Goal: Communication & Community: Participate in discussion

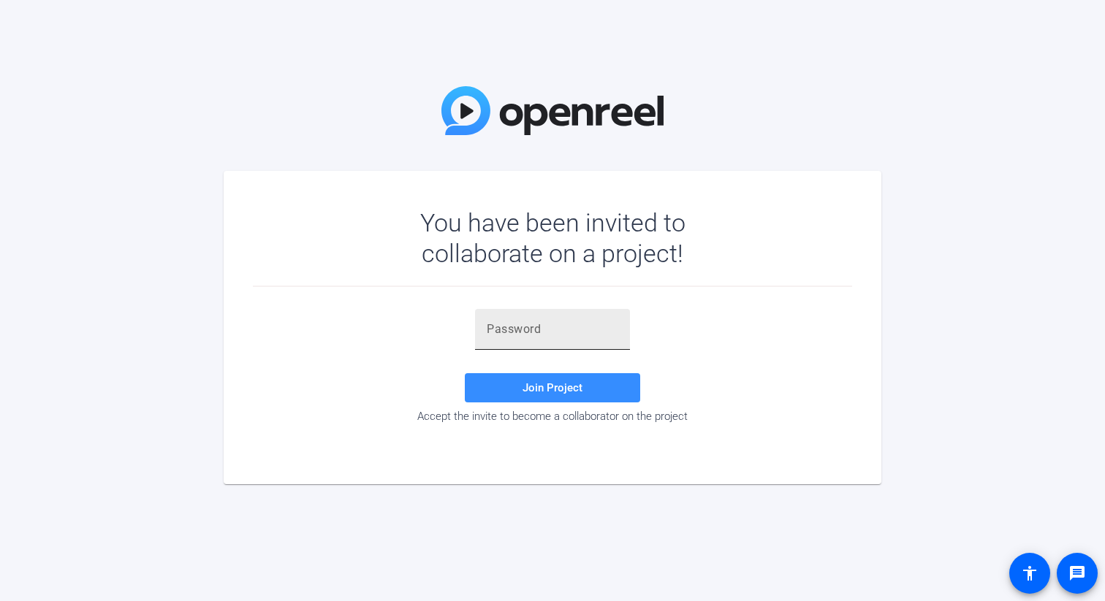
click at [533, 328] on input "text" at bounding box center [552, 330] width 131 height 18
paste input "6wNPGK"
type input "6wNPGK"
click at [545, 387] on span "Join Project" at bounding box center [552, 387] width 60 height 13
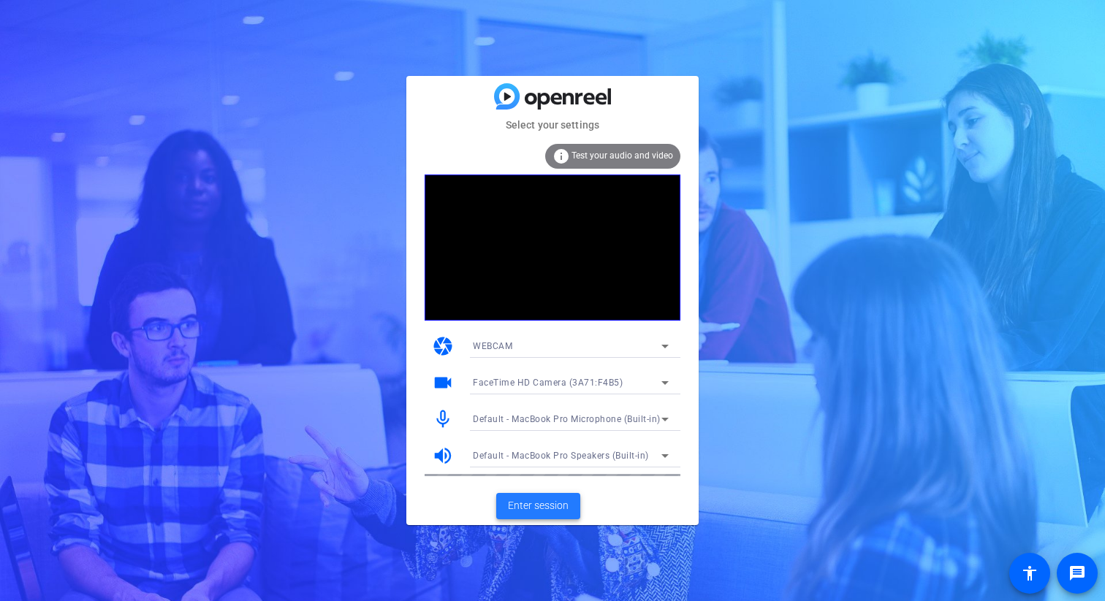
click at [524, 514] on span at bounding box center [538, 506] width 84 height 35
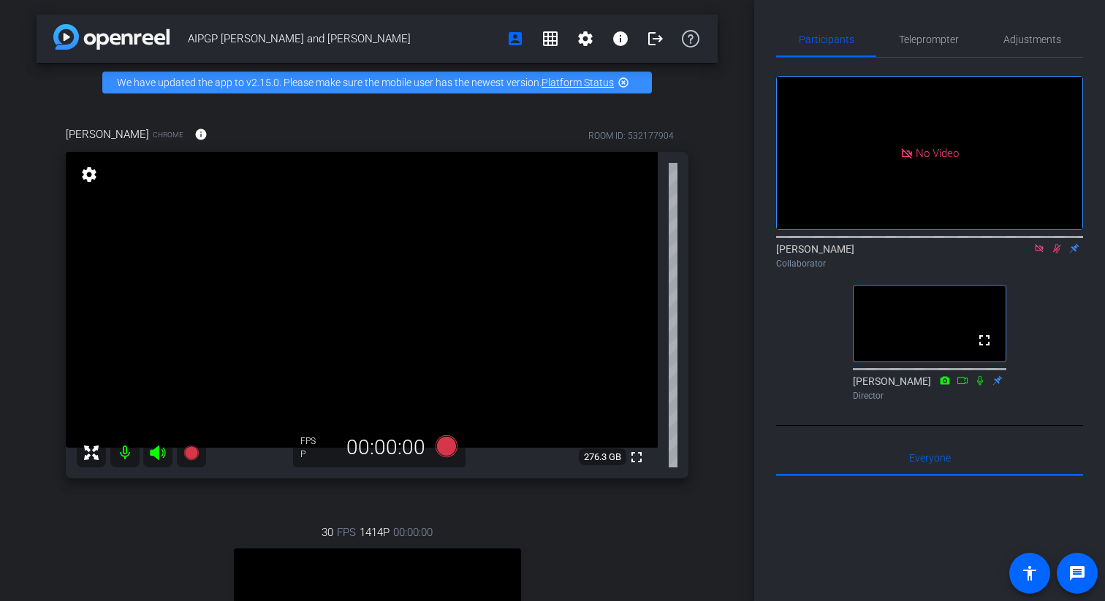
click at [1056, 253] on icon at bounding box center [1056, 248] width 12 height 10
click at [1039, 252] on icon at bounding box center [1038, 248] width 8 height 8
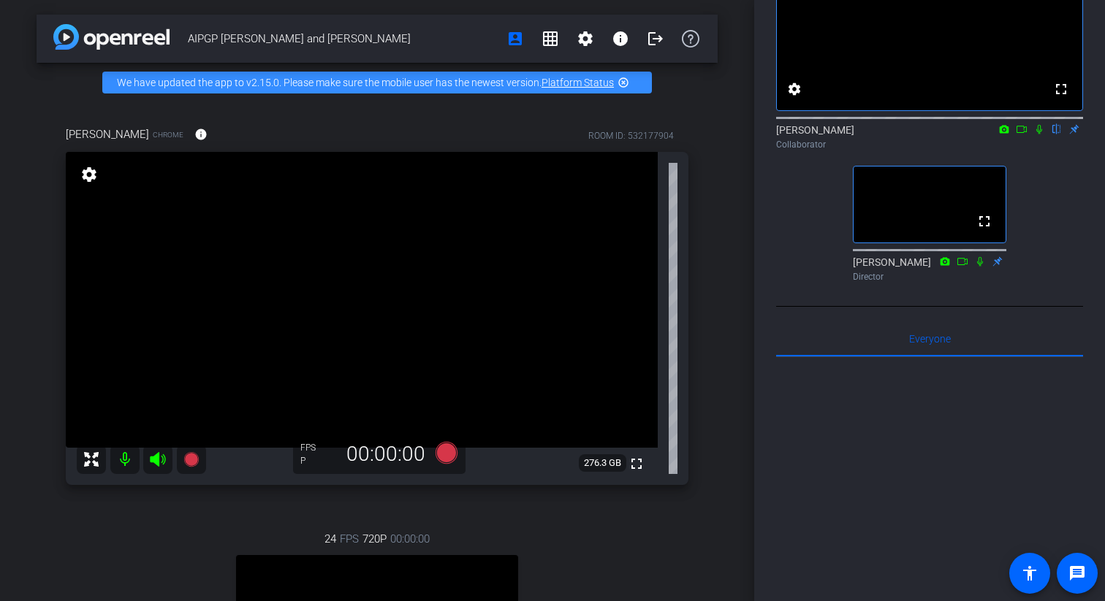
click at [1022, 136] on mat-icon at bounding box center [1021, 129] width 18 height 13
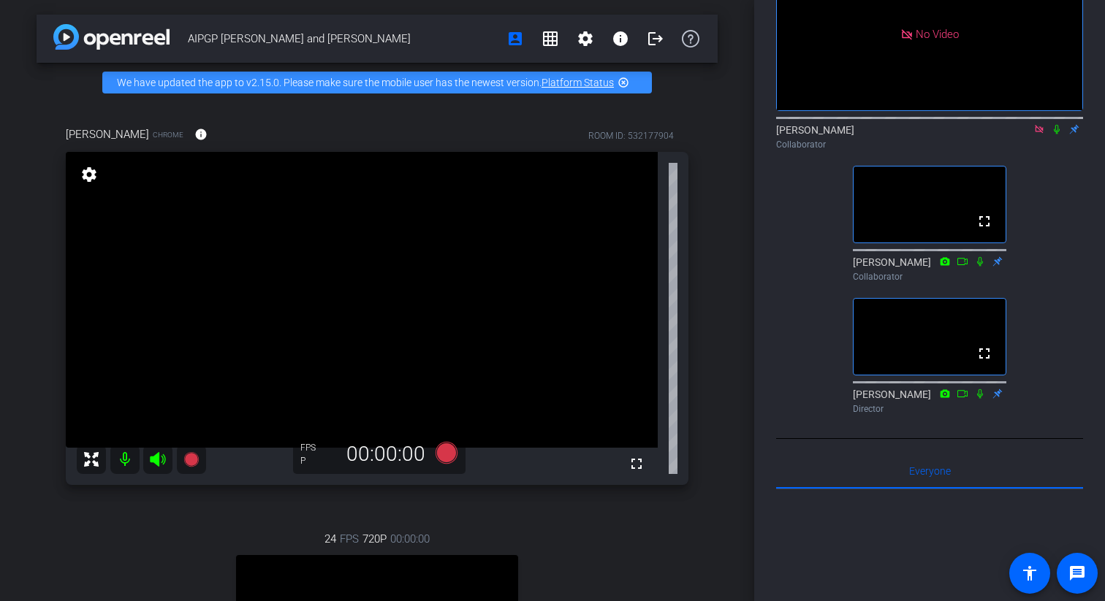
click at [1040, 134] on icon at bounding box center [1039, 129] width 12 height 10
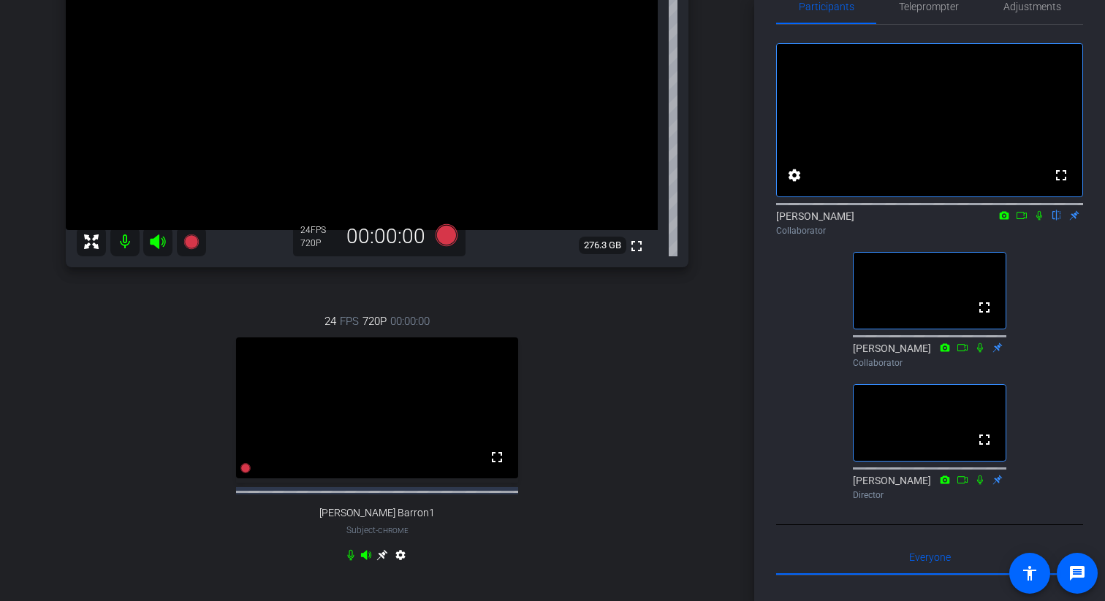
scroll to position [220, 0]
click at [1039, 221] on icon at bounding box center [1039, 215] width 12 height 10
click at [1020, 221] on icon at bounding box center [1021, 215] width 12 height 10
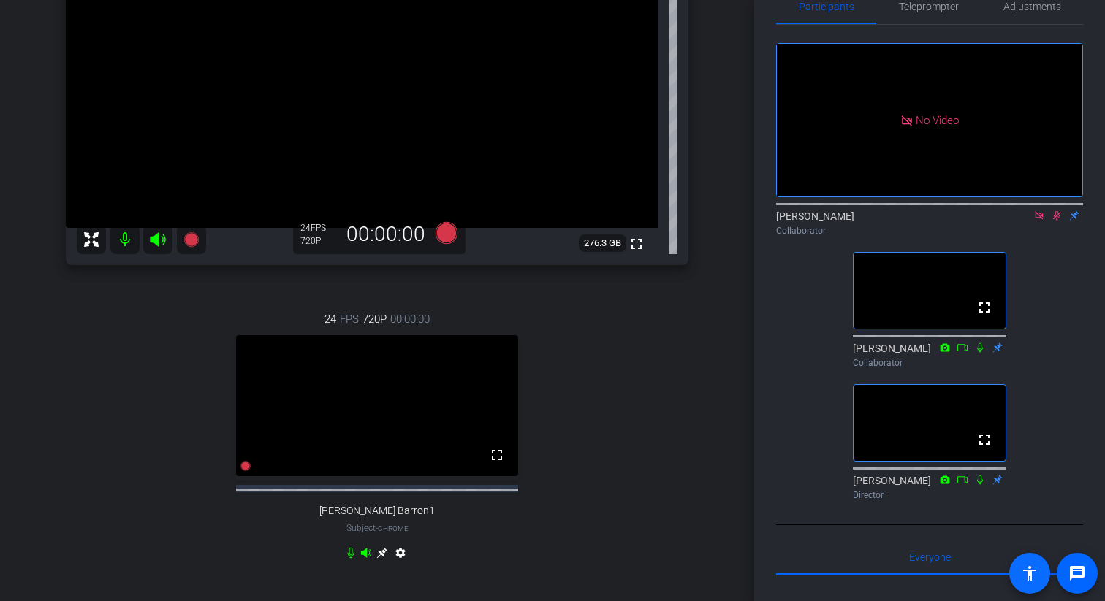
click at [1032, 577] on mat-icon "accessibility" at bounding box center [1029, 574] width 18 height 18
click at [1027, 571] on body "Accessibility Screen-Reader Guide, Feedback, and Issue Reporting | New window m…" at bounding box center [552, 300] width 1105 height 601
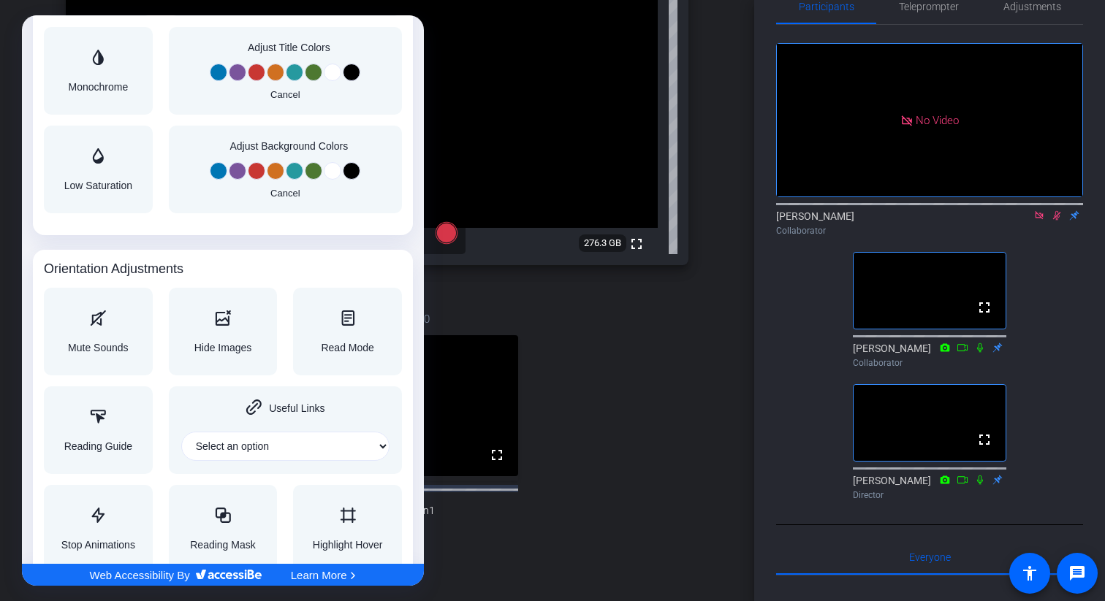
scroll to position [1352, 0]
click at [1087, 578] on div at bounding box center [552, 300] width 1105 height 601
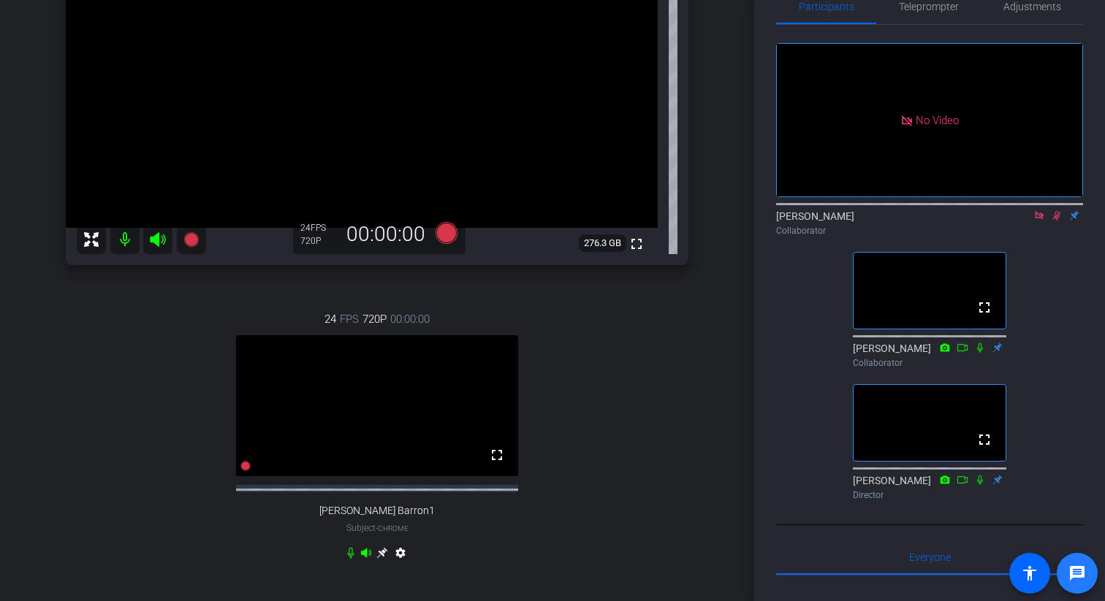
click at [1078, 572] on mat-icon "message" at bounding box center [1077, 574] width 18 height 18
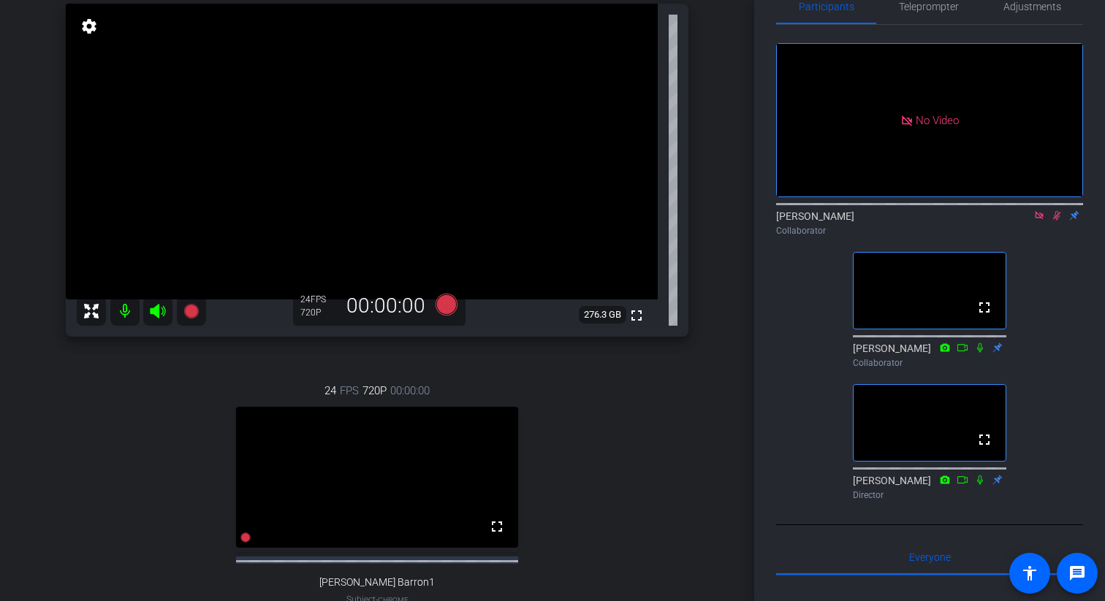
scroll to position [128, 0]
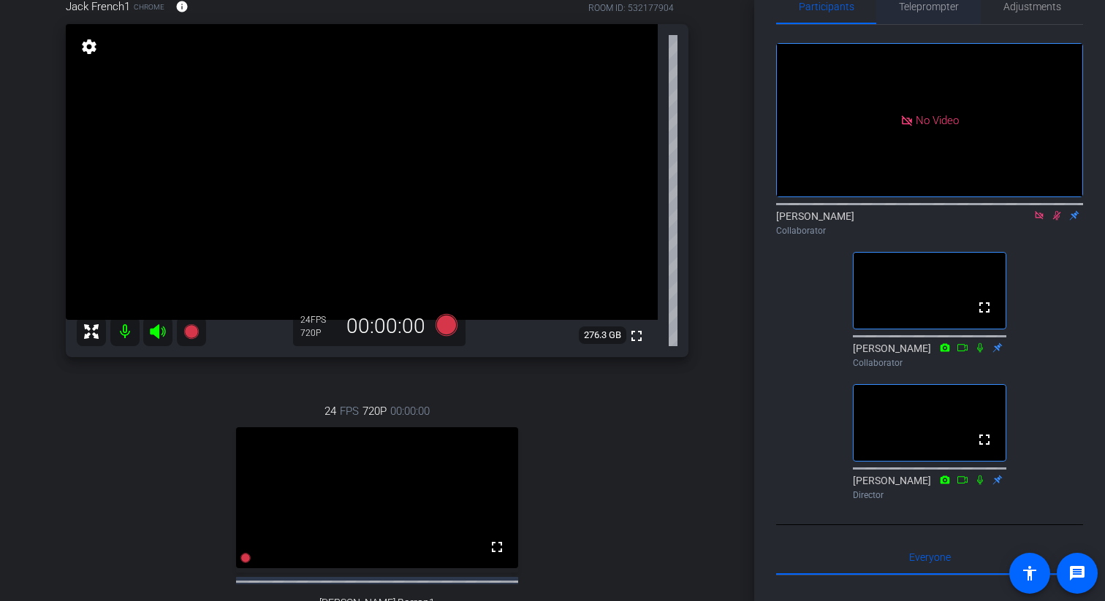
click at [926, 9] on span "Teleprompter" at bounding box center [929, 6] width 60 height 10
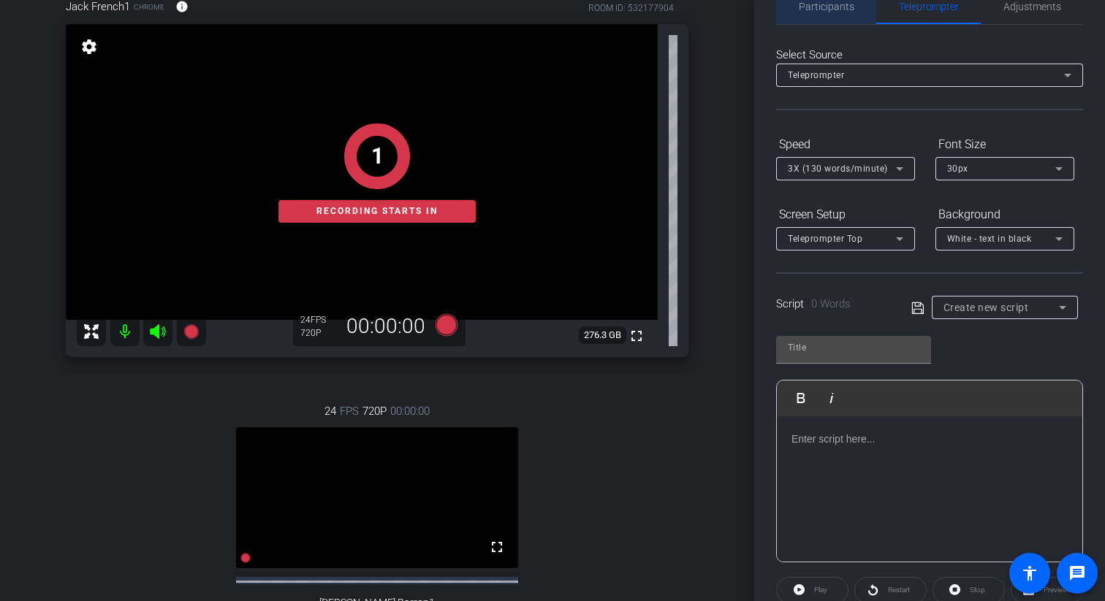
click at [832, 18] on span "Participants" at bounding box center [826, 6] width 56 height 35
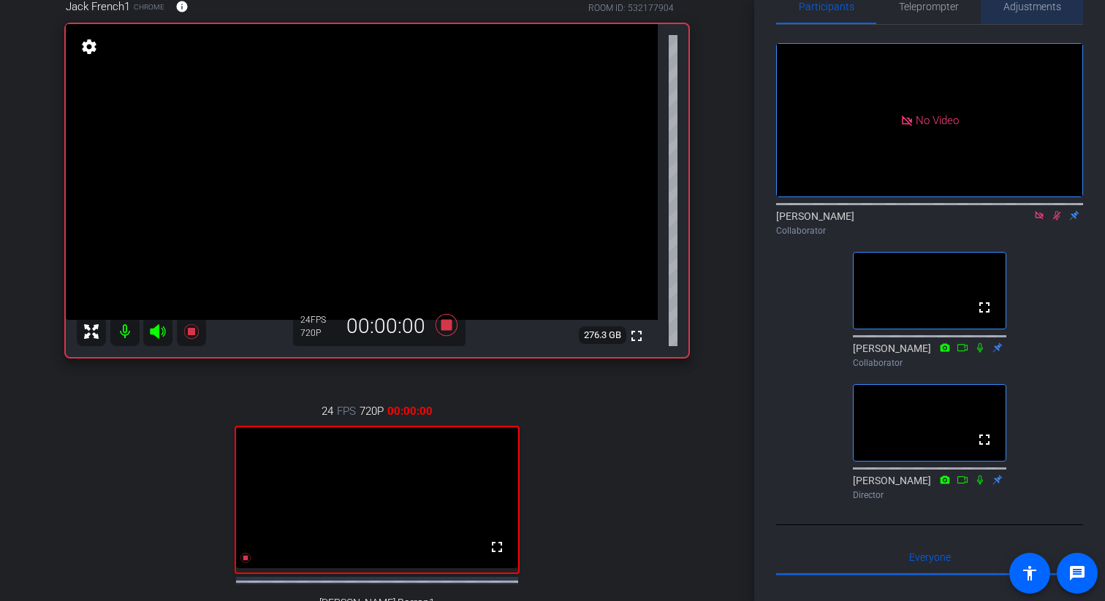
click at [1010, 7] on span "Adjustments" at bounding box center [1032, 6] width 58 height 10
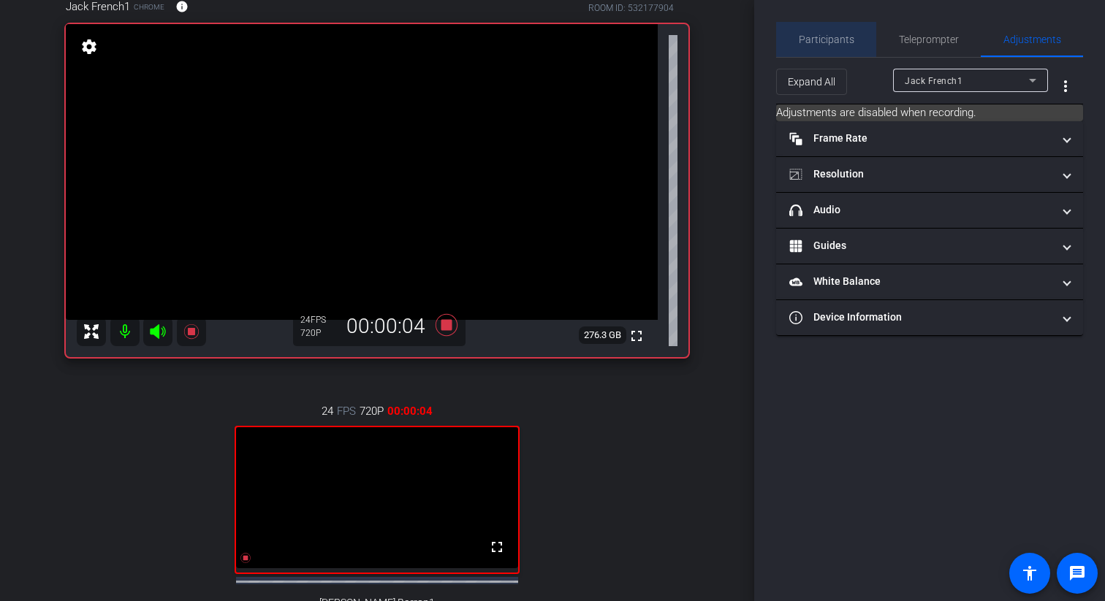
click at [844, 39] on span "Participants" at bounding box center [826, 39] width 56 height 10
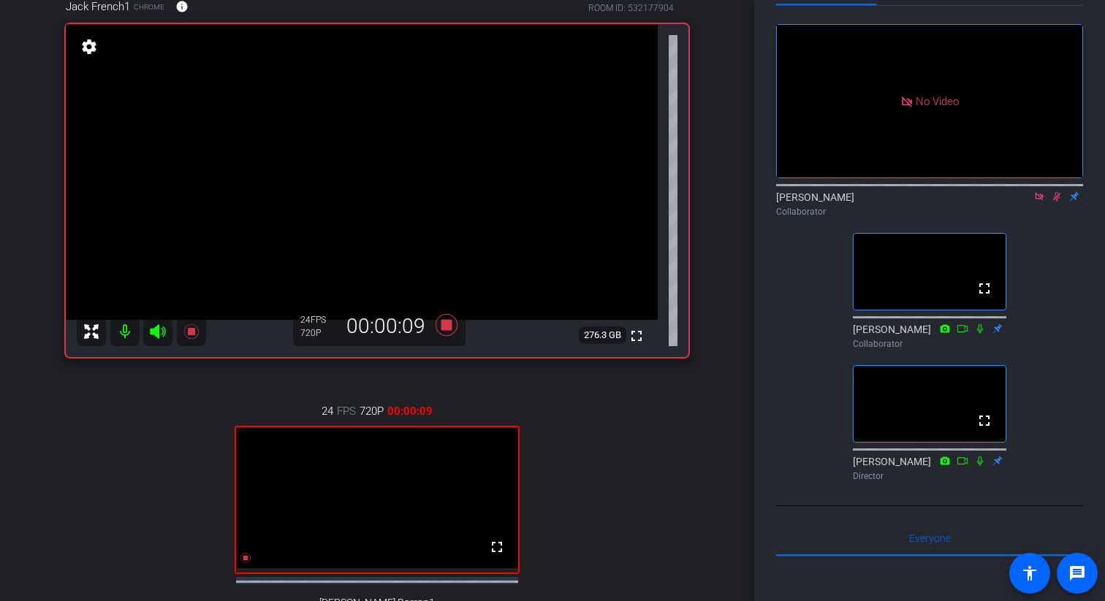
scroll to position [50, 0]
click at [86, 55] on mat-icon "settings" at bounding box center [89, 47] width 20 height 18
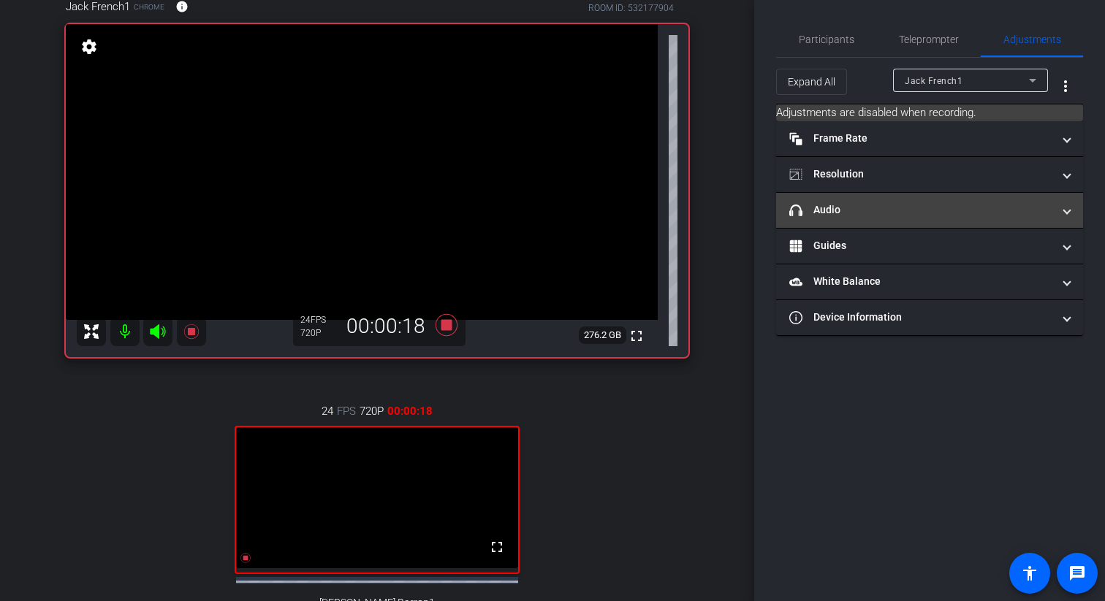
click at [1064, 211] on span at bounding box center [1067, 209] width 6 height 15
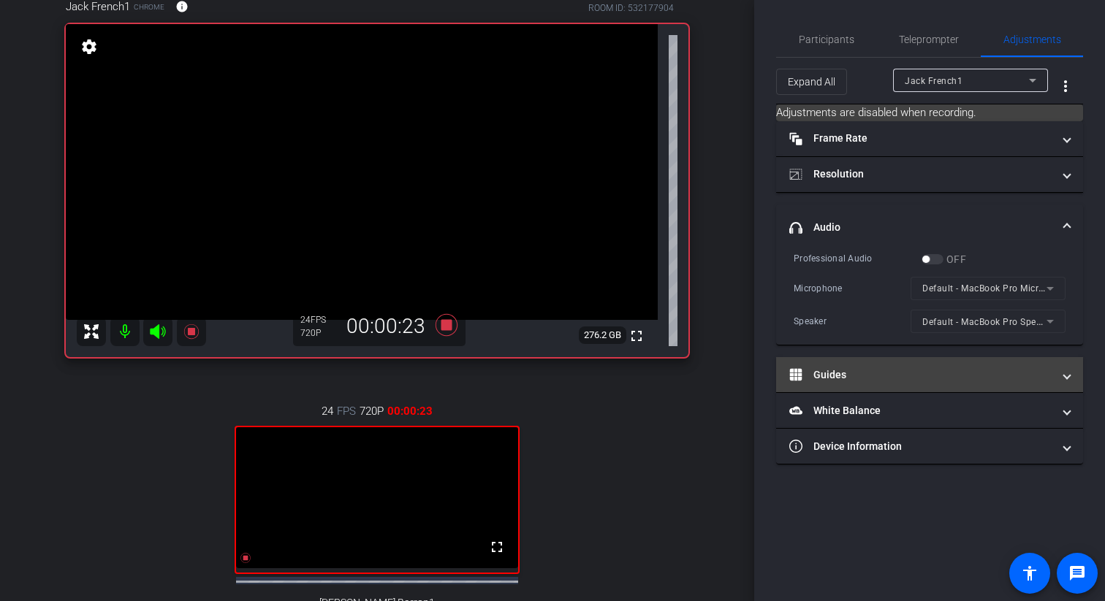
click at [1059, 375] on span "Guides" at bounding box center [926, 374] width 275 height 15
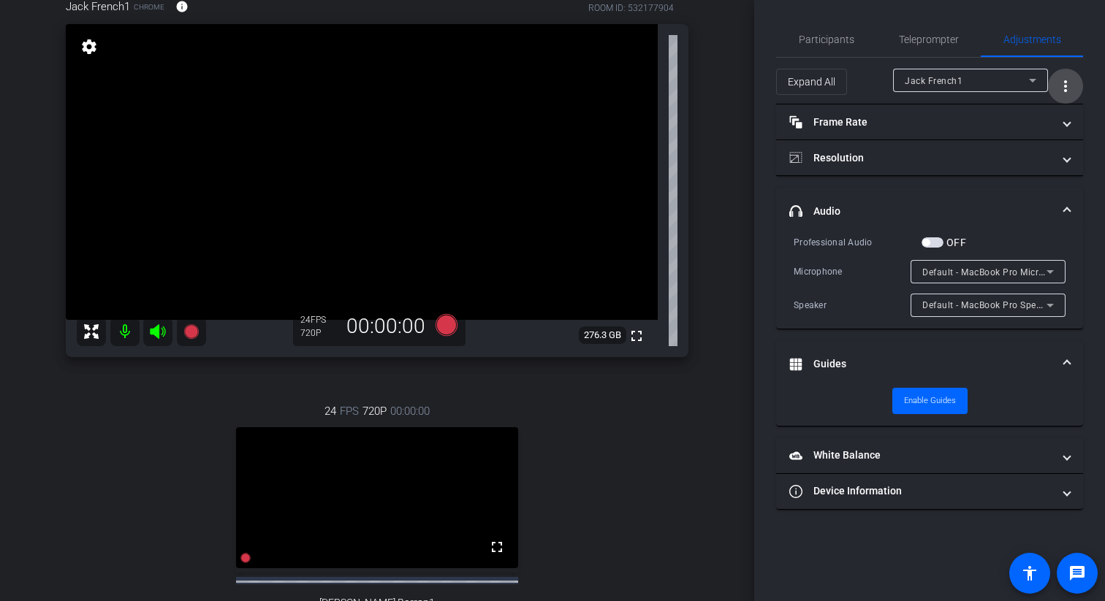
click at [1061, 82] on mat-icon "more_vert" at bounding box center [1065, 86] width 18 height 18
click at [1067, 361] on div at bounding box center [552, 300] width 1105 height 601
click at [1064, 359] on span at bounding box center [1067, 363] width 6 height 15
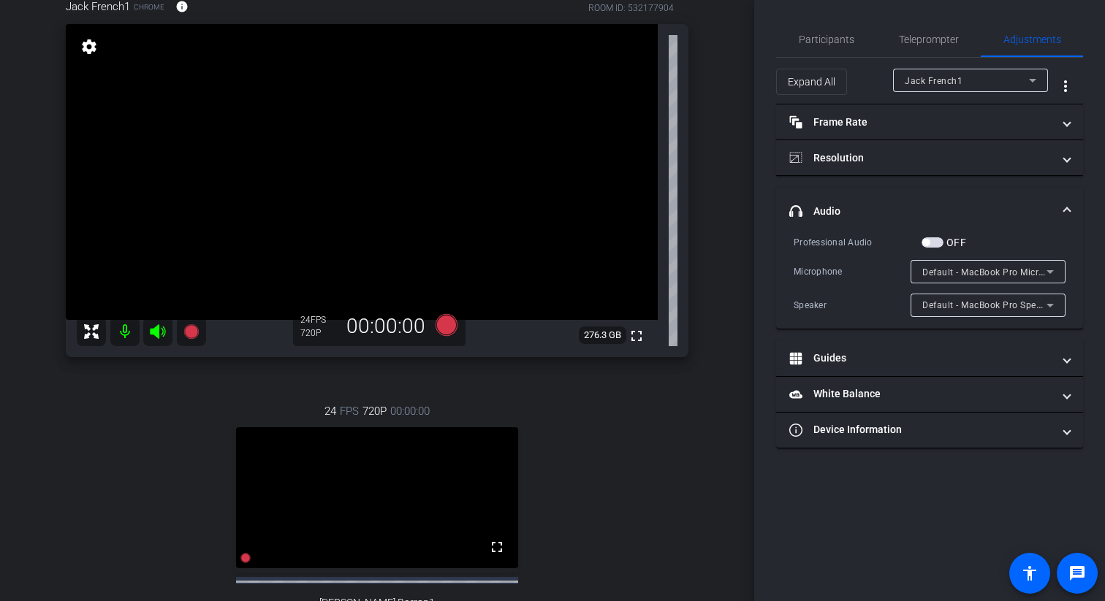
click at [1069, 210] on span at bounding box center [1067, 211] width 6 height 15
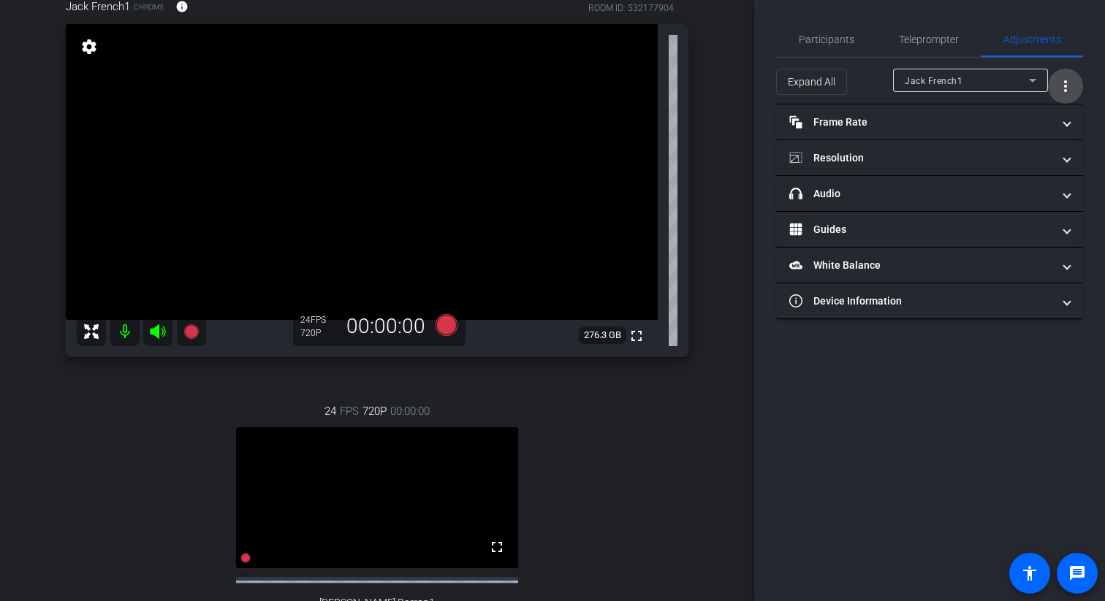
click at [1067, 91] on mat-icon "more_vert" at bounding box center [1065, 86] width 18 height 18
click at [1067, 91] on div at bounding box center [552, 300] width 1105 height 601
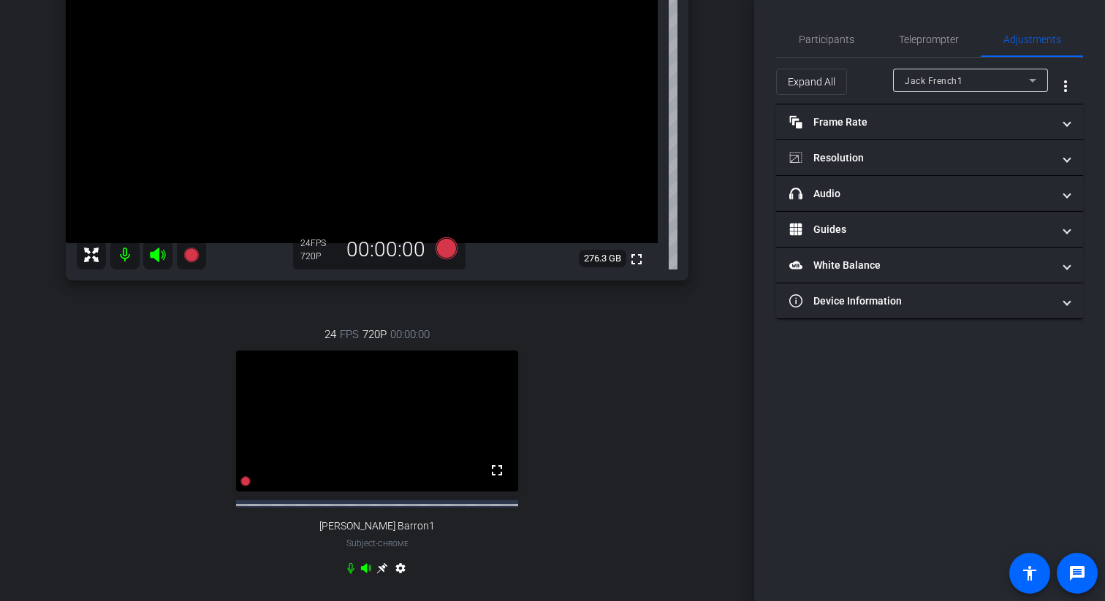
scroll to position [385, 0]
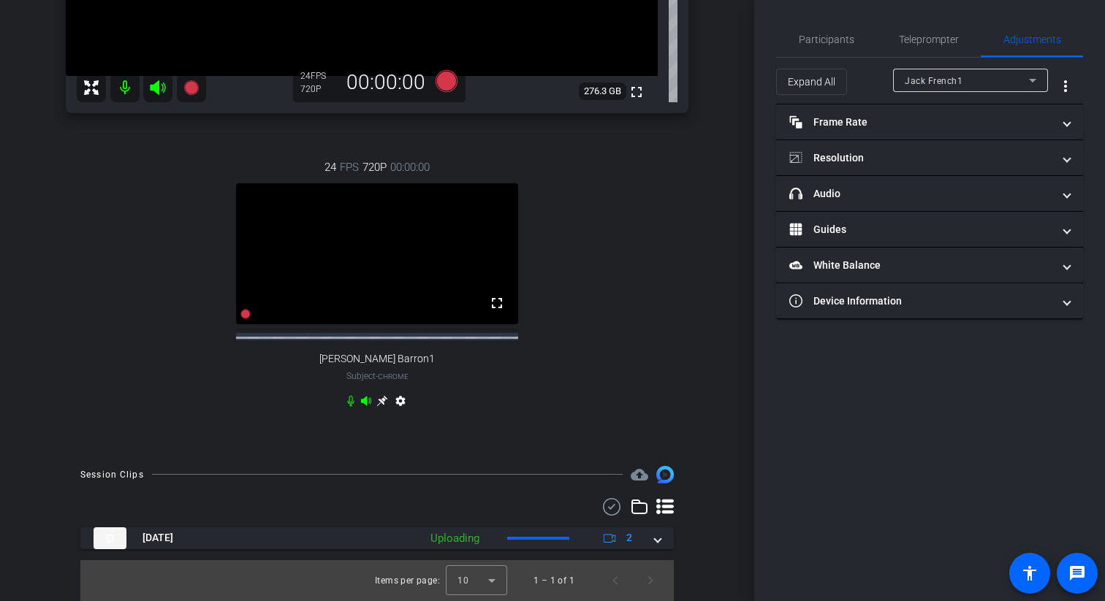
click at [667, 508] on icon at bounding box center [665, 506] width 18 height 15
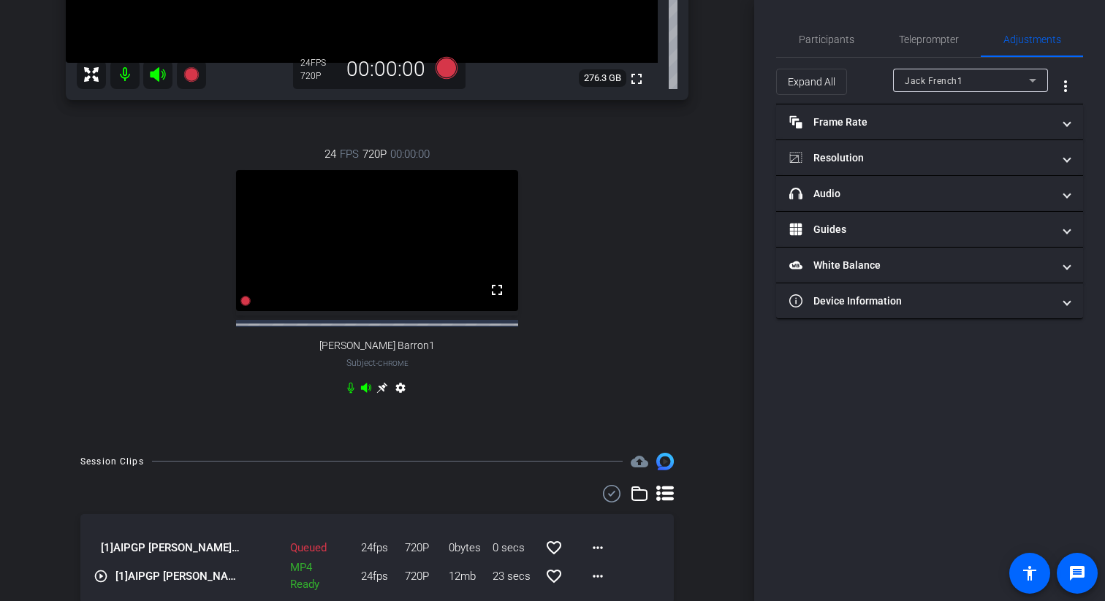
click at [665, 501] on icon at bounding box center [665, 493] width 18 height 15
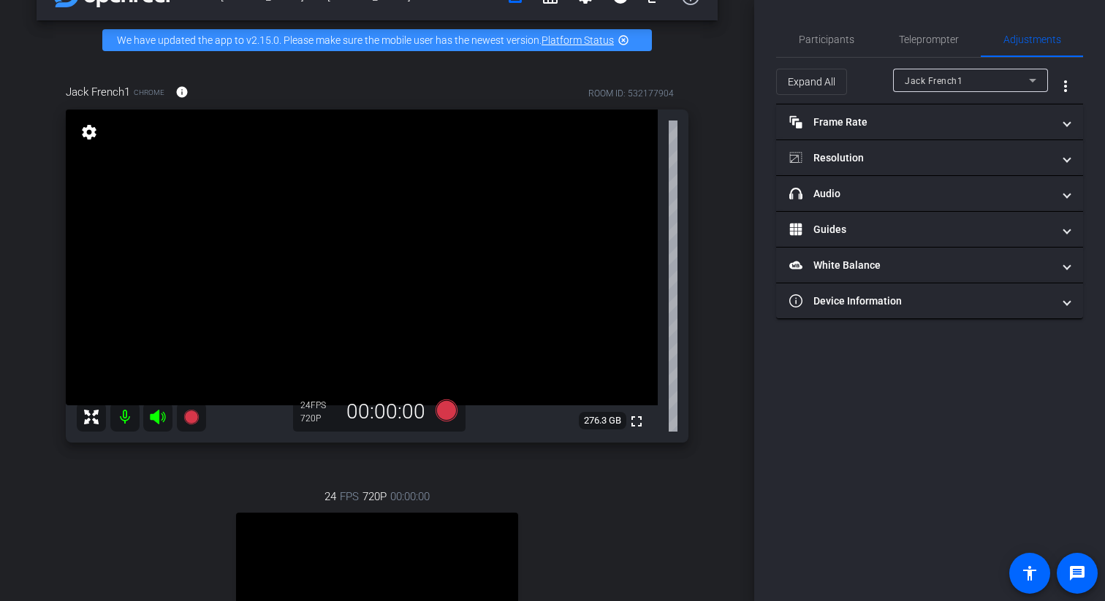
scroll to position [44, 0]
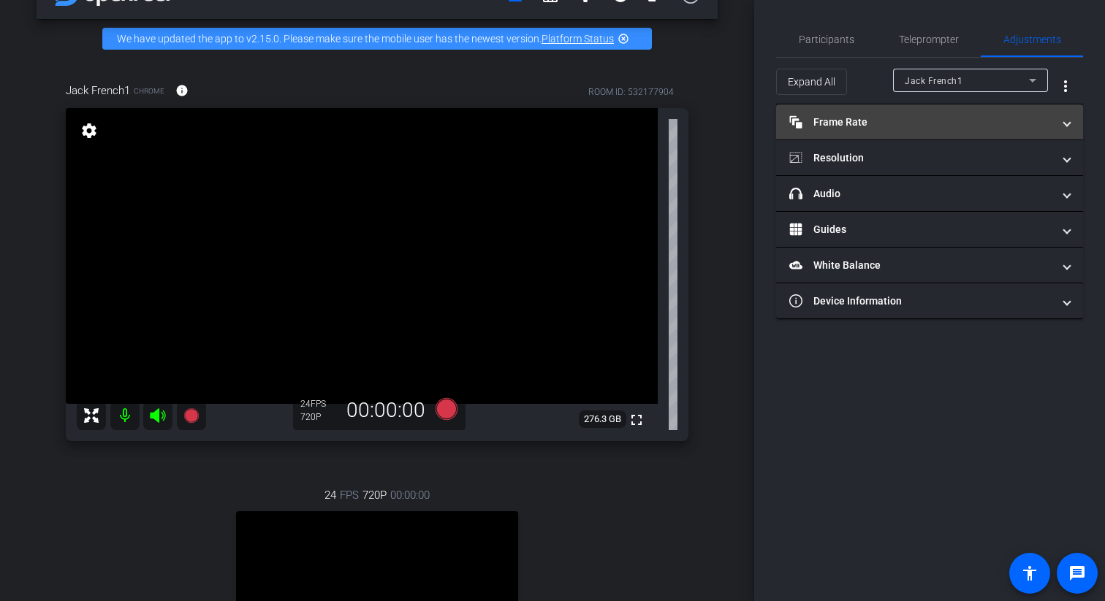
click at [848, 124] on mat-panel-title "Frame Rate Frame Rate" at bounding box center [920, 122] width 263 height 15
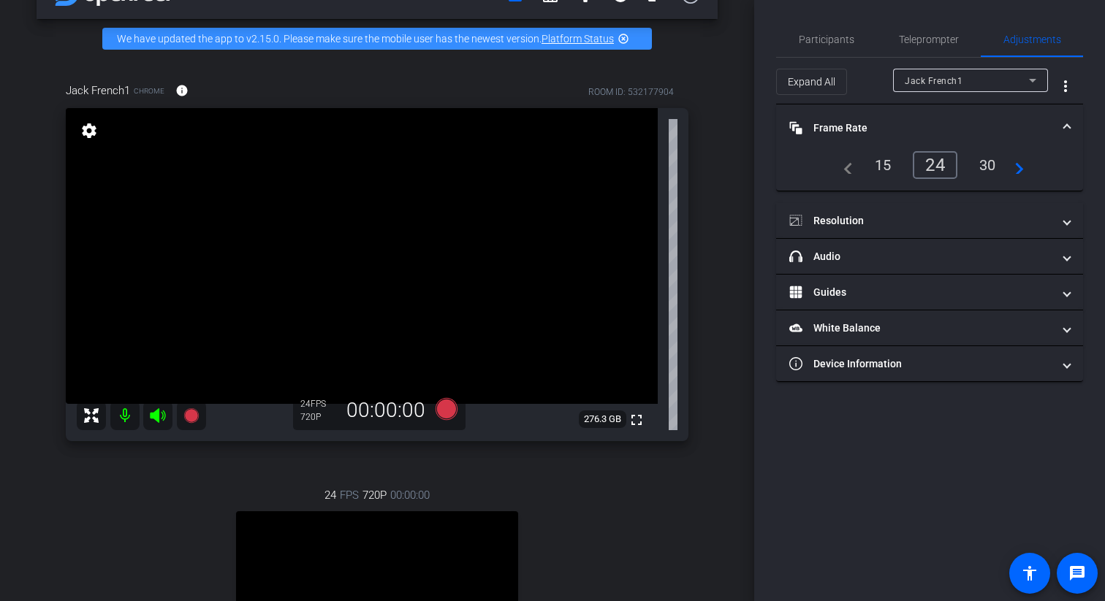
click at [848, 124] on mat-panel-title "Frame Rate Frame Rate" at bounding box center [920, 128] width 263 height 15
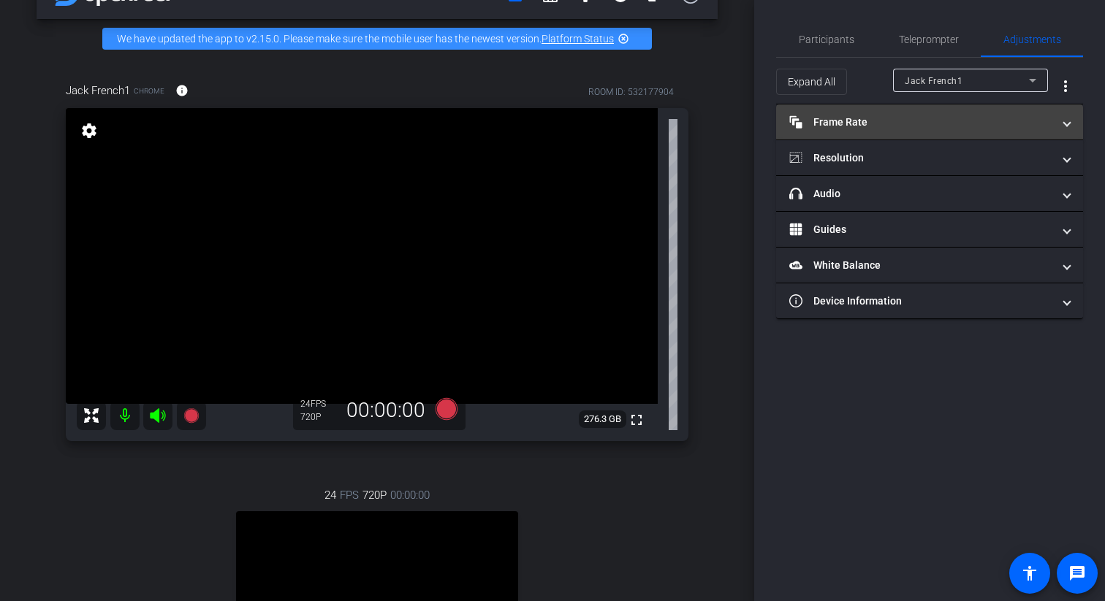
click at [848, 126] on mat-panel-title "Frame Rate Frame Rate" at bounding box center [920, 122] width 263 height 15
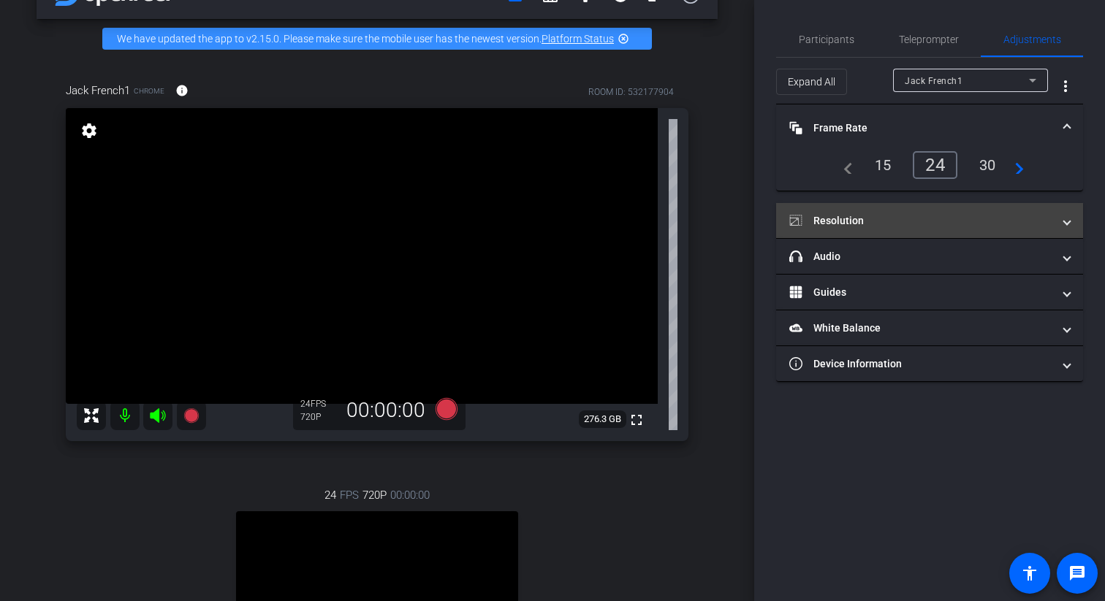
click at [855, 221] on mat-panel-title "Resolution" at bounding box center [920, 220] width 263 height 15
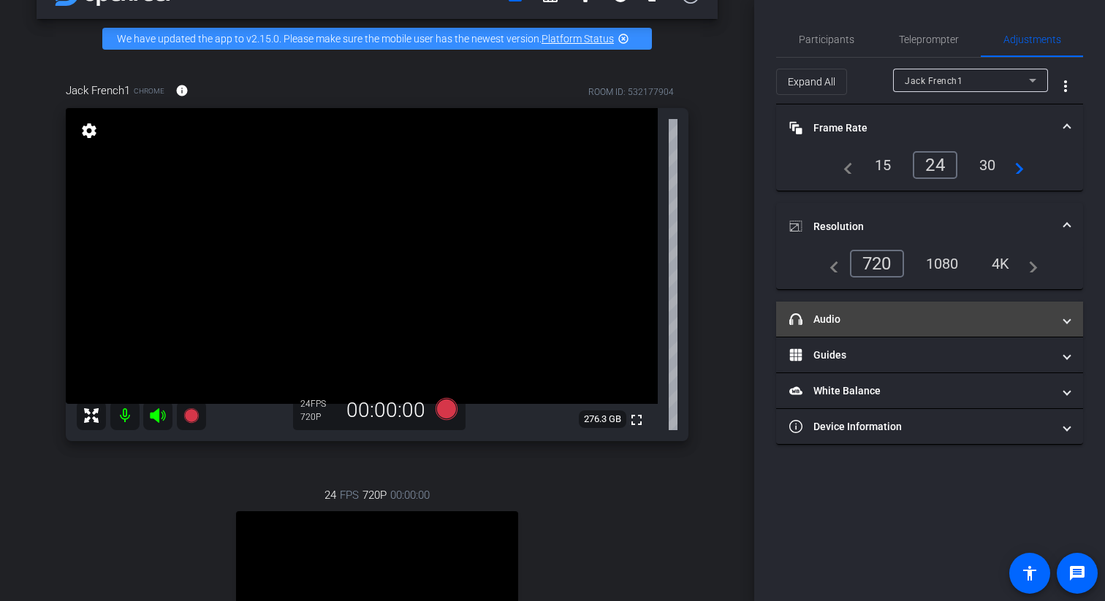
click at [844, 329] on mat-expansion-panel-header "headphone icon Audio" at bounding box center [929, 319] width 307 height 35
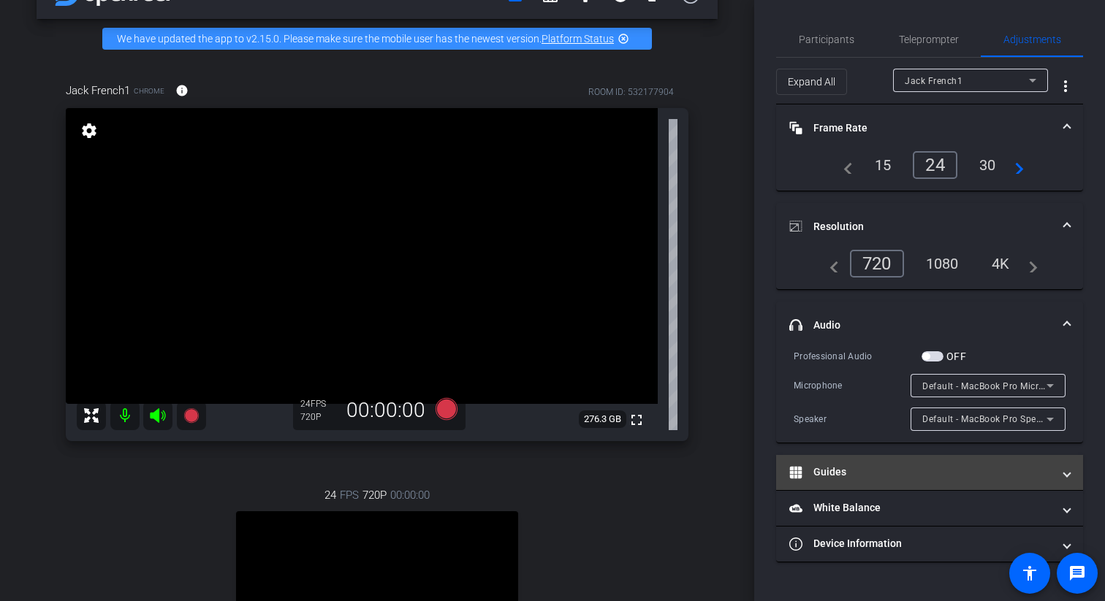
click at [837, 481] on mat-expansion-panel-header "Guides" at bounding box center [929, 472] width 307 height 35
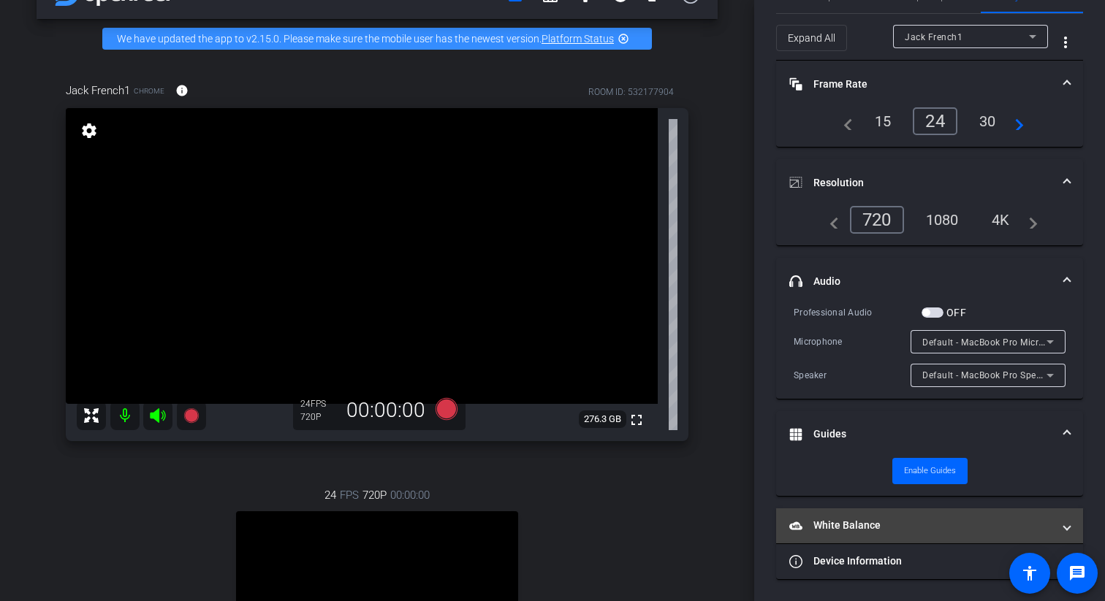
click at [840, 519] on mat-panel-title "White Balance White Balance" at bounding box center [920, 525] width 263 height 15
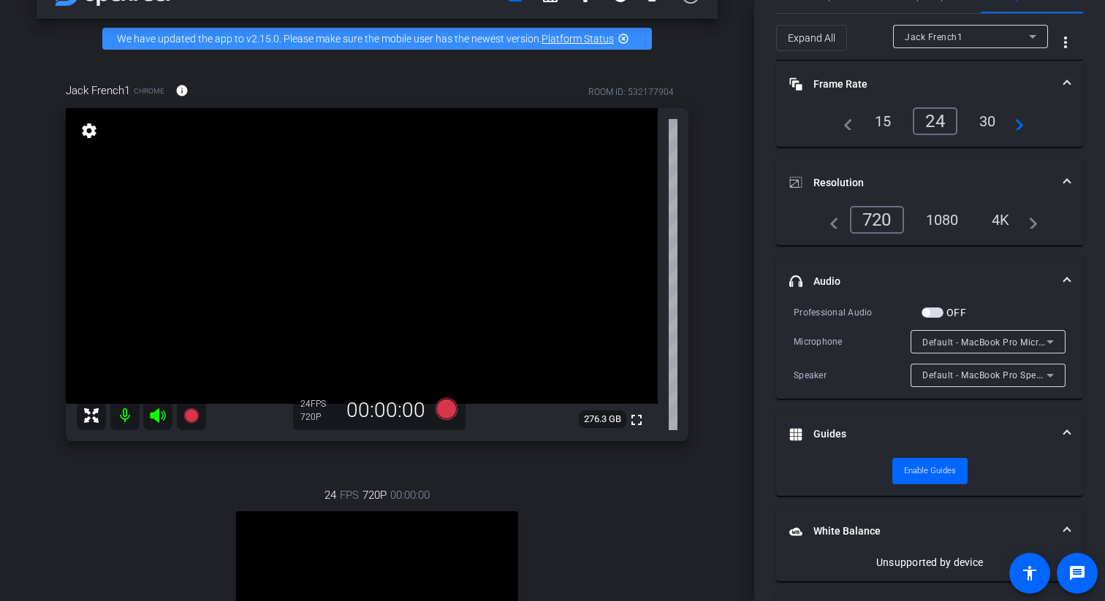
scroll to position [0, 0]
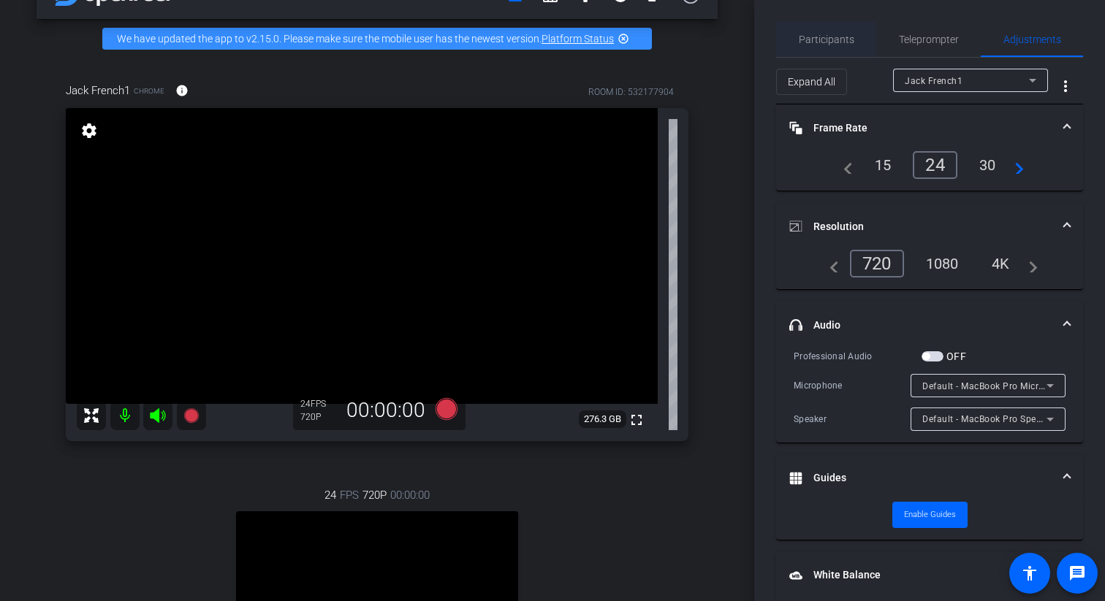
click at [818, 37] on span "Participants" at bounding box center [826, 39] width 56 height 10
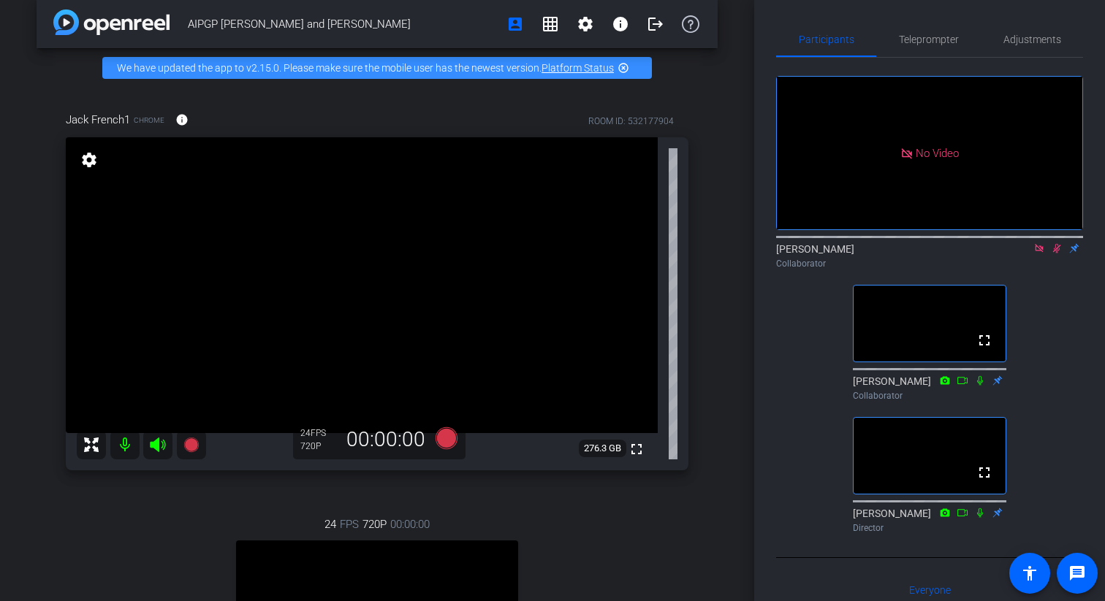
scroll to position [8, 0]
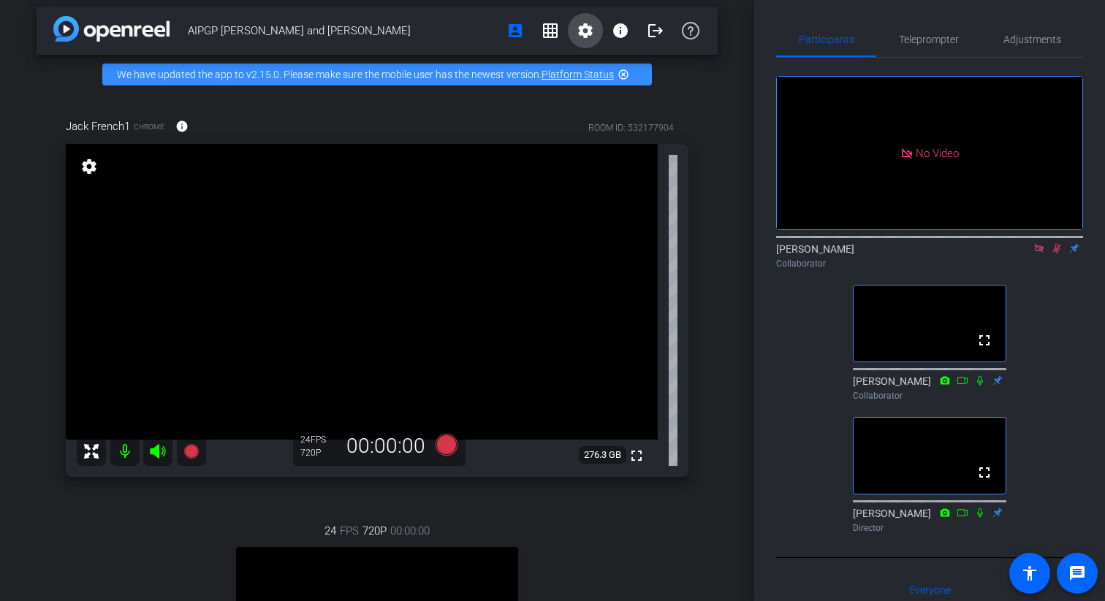
click at [583, 33] on mat-icon "settings" at bounding box center [585, 31] width 18 height 18
click at [622, 36] on div at bounding box center [552, 300] width 1105 height 601
click at [621, 33] on mat-icon "info" at bounding box center [620, 31] width 18 height 18
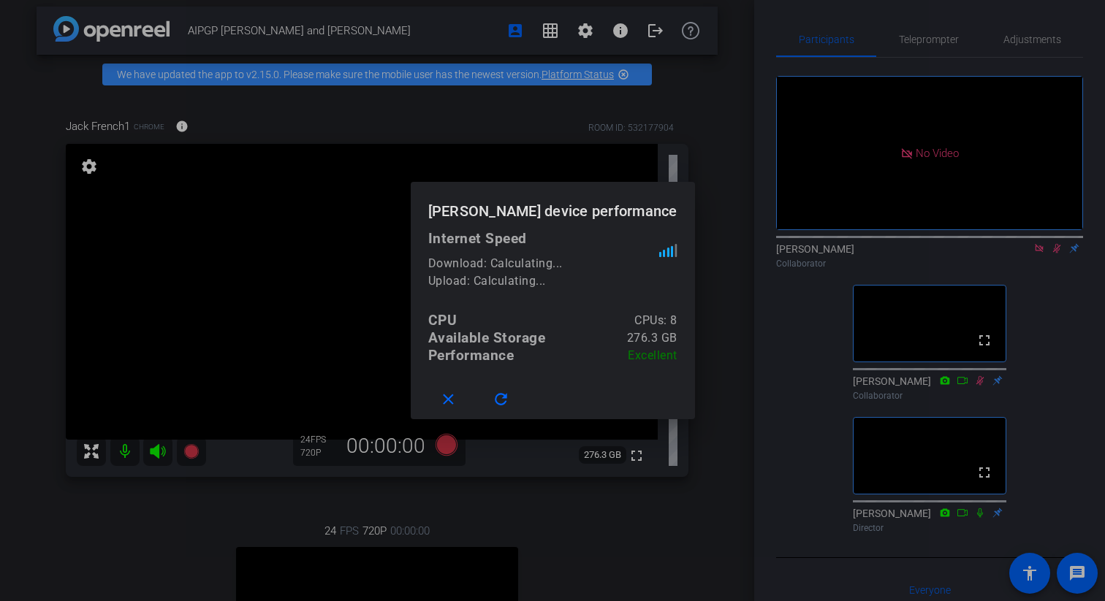
click at [621, 34] on div at bounding box center [552, 300] width 1105 height 601
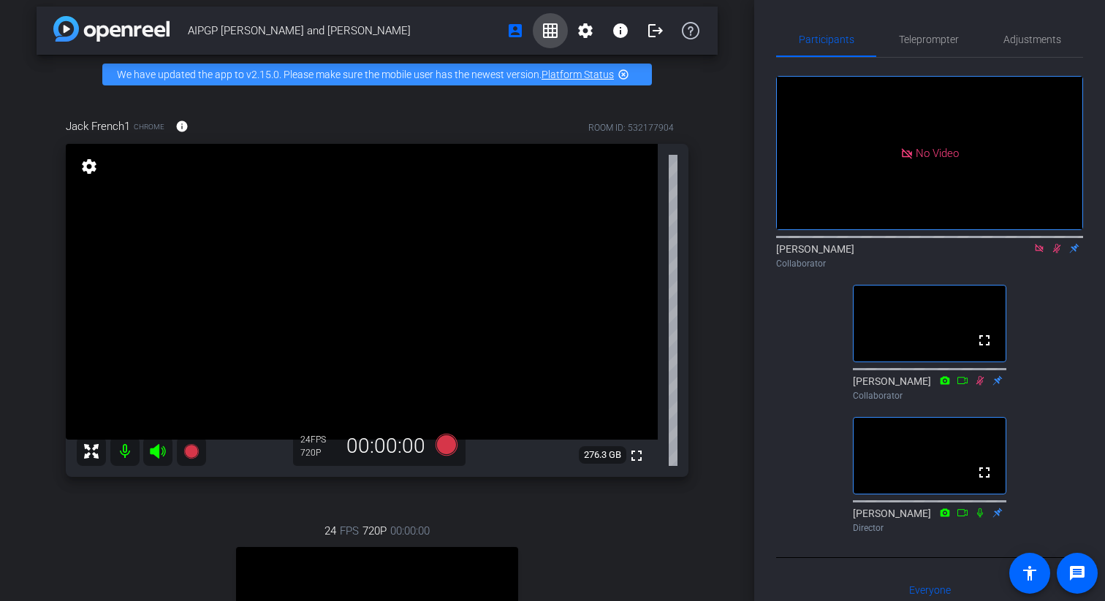
click at [553, 36] on mat-icon "grid_on" at bounding box center [550, 31] width 18 height 18
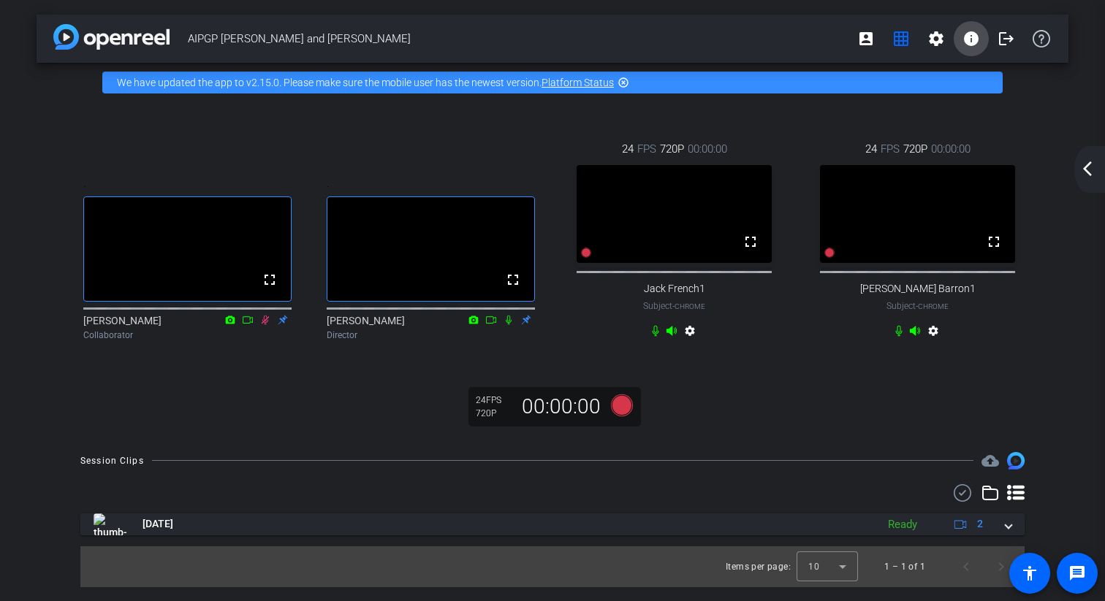
click at [969, 44] on mat-icon "info" at bounding box center [971, 39] width 18 height 18
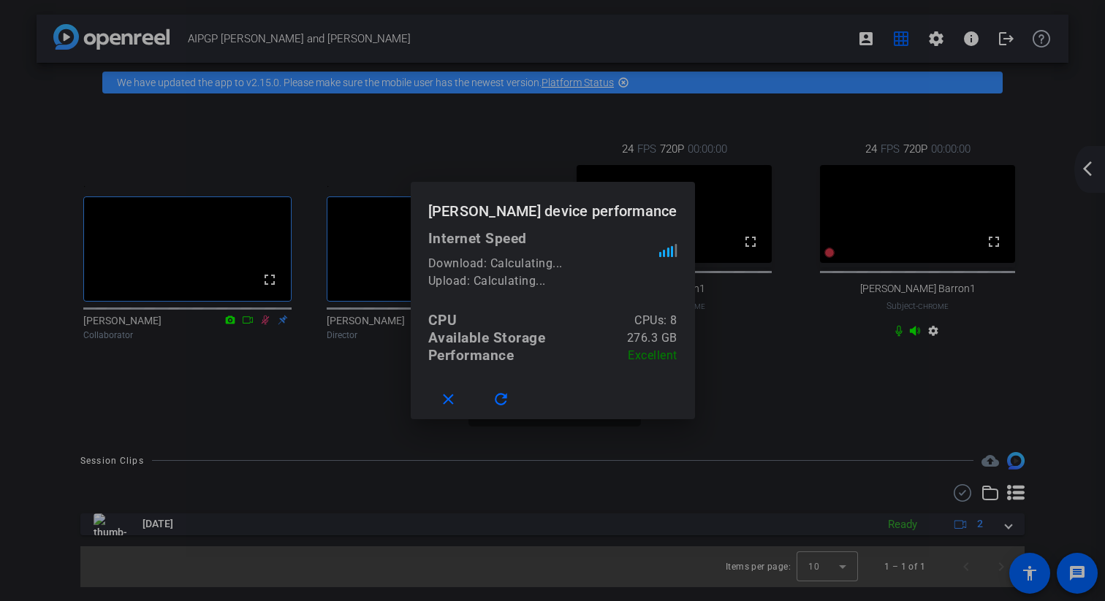
click at [969, 44] on div at bounding box center [552, 300] width 1105 height 601
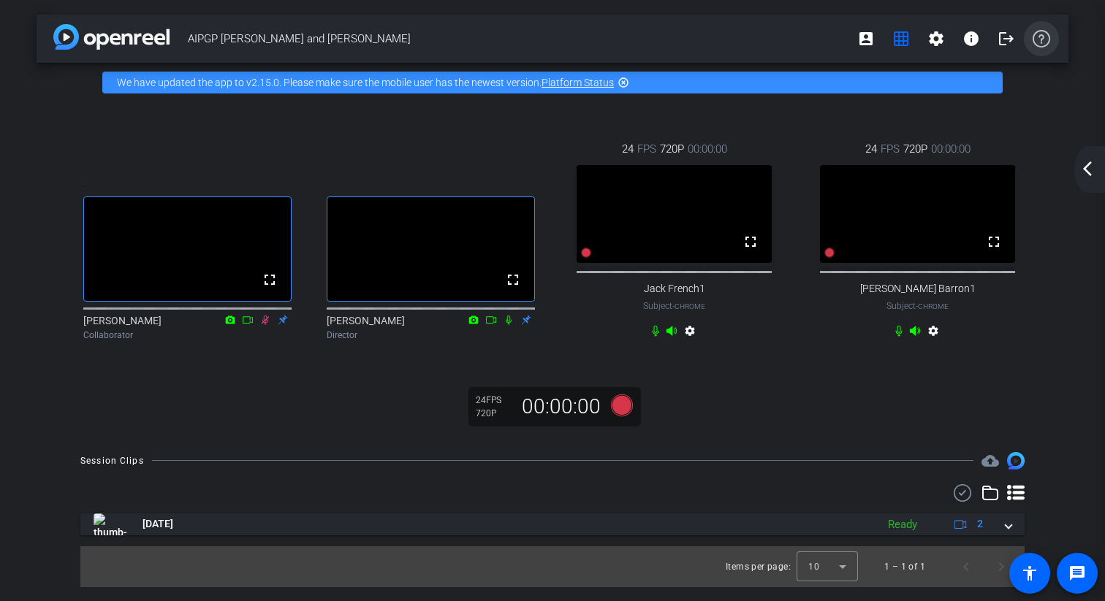
click at [1036, 41] on icon at bounding box center [1041, 39] width 18 height 18
click at [1023, 573] on mat-icon "accessibility" at bounding box center [1029, 574] width 18 height 18
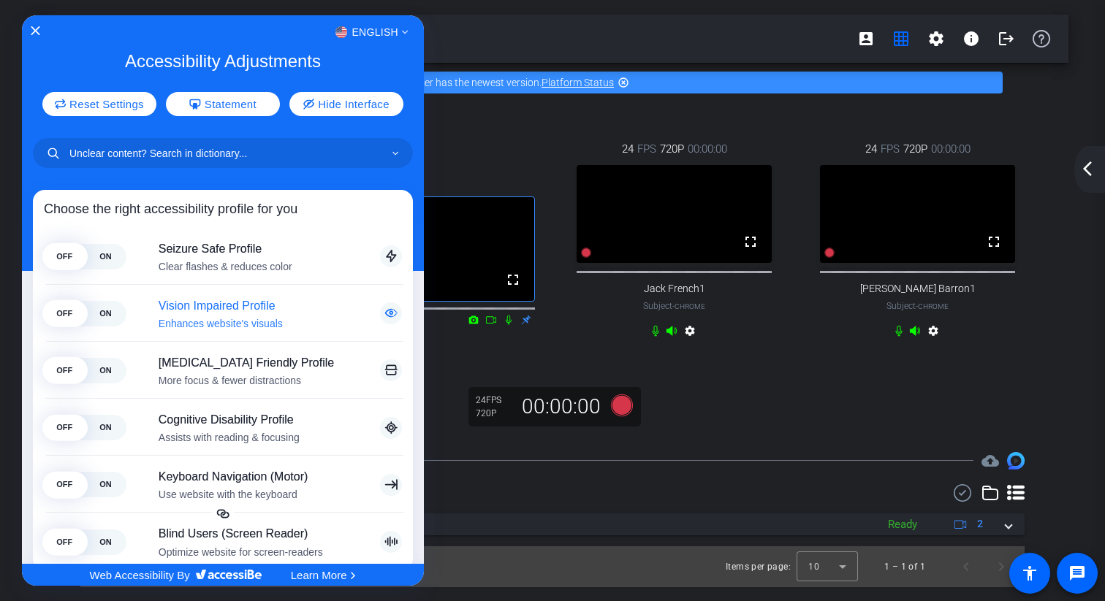
click at [262, 309] on span "Vision Impaired Profile" at bounding box center [262, 305] width 207 height 14
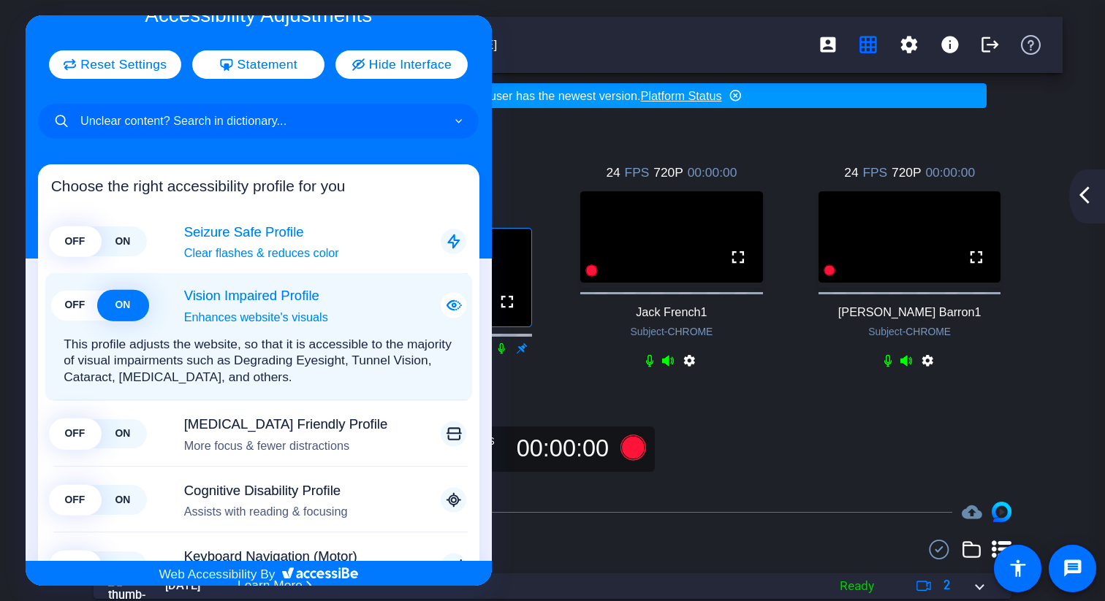
scroll to position [50, 0]
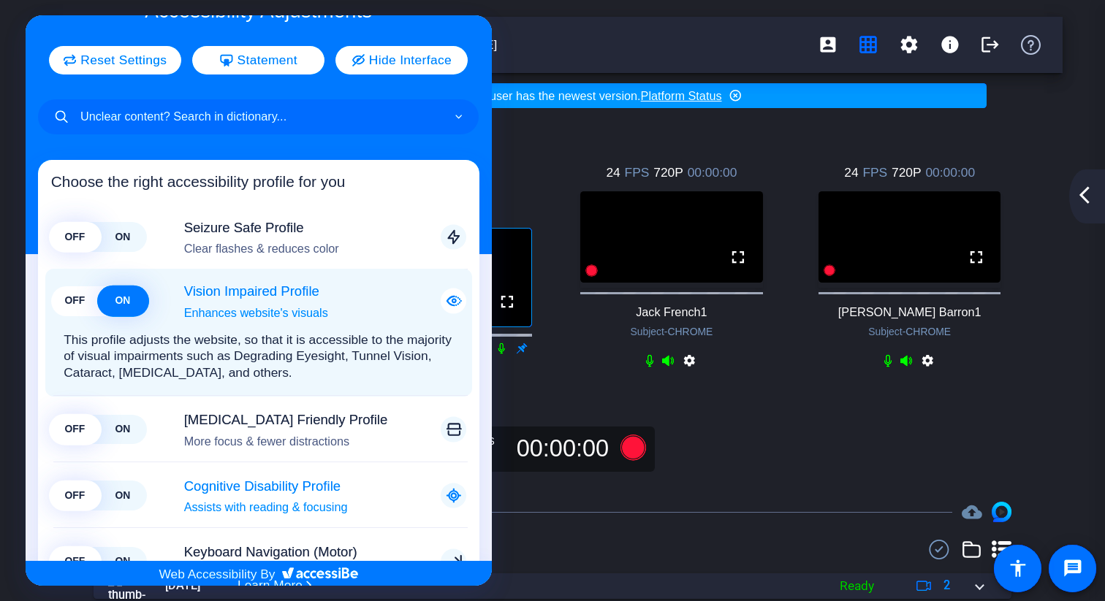
click at [136, 498] on span "ON" at bounding box center [122, 496] width 47 height 30
